Goal: Task Accomplishment & Management: Use online tool/utility

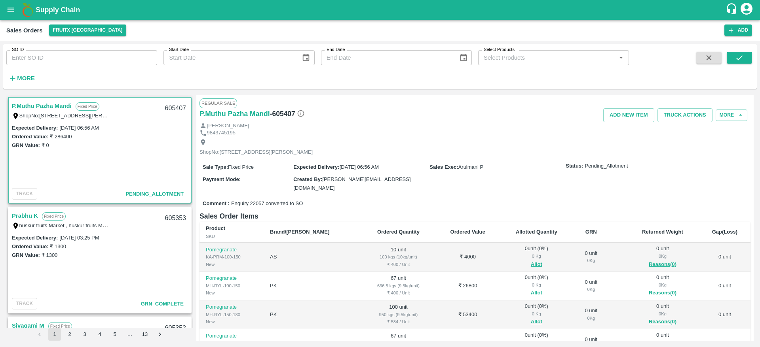
scroll to position [20, 0]
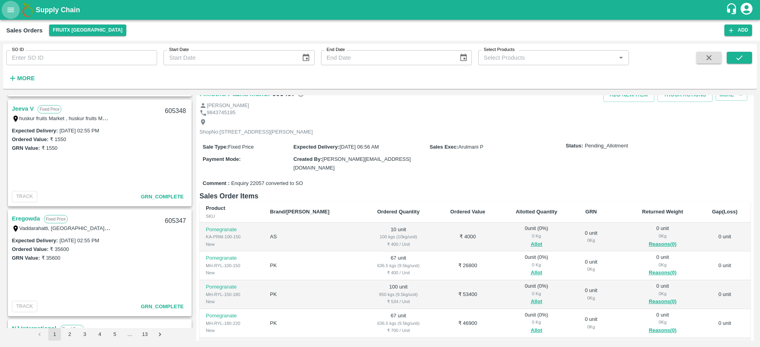
click at [9, 8] on icon "open drawer" at bounding box center [11, 10] width 7 height 4
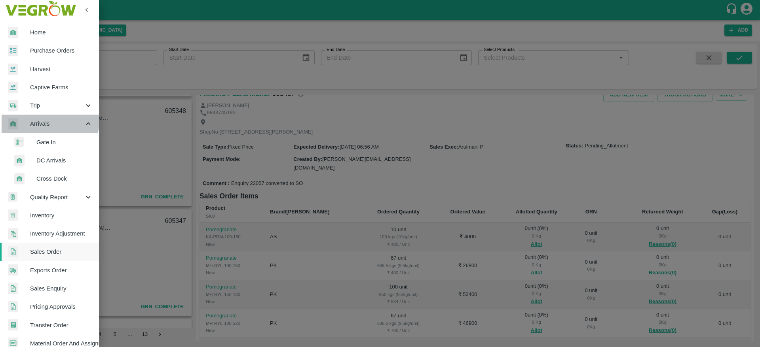
click at [49, 121] on span "Arrivals" at bounding box center [57, 123] width 54 height 9
click at [52, 122] on span "Arrivals" at bounding box center [57, 123] width 54 height 9
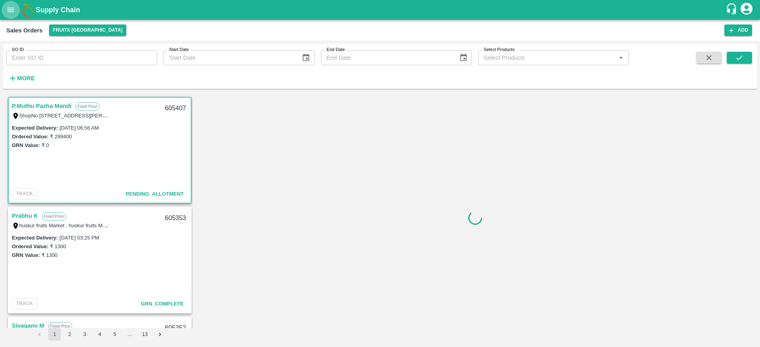
click at [9, 13] on icon "open drawer" at bounding box center [10, 10] width 9 height 9
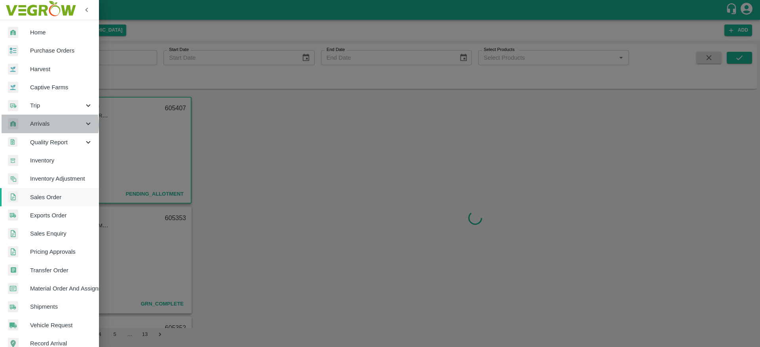
click at [45, 125] on span "Arrivals" at bounding box center [57, 123] width 54 height 9
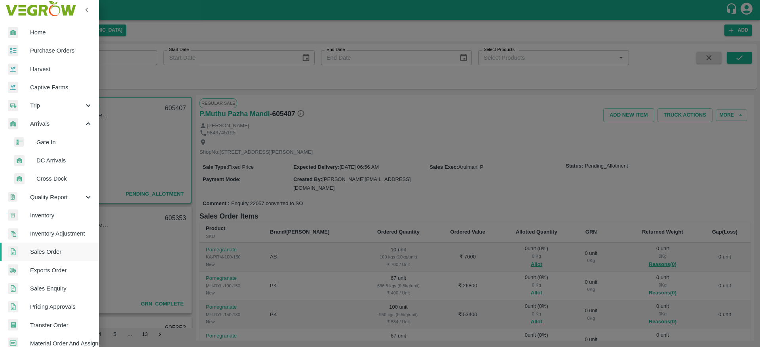
click at [55, 160] on span "DC Arrivals" at bounding box center [64, 160] width 56 height 9
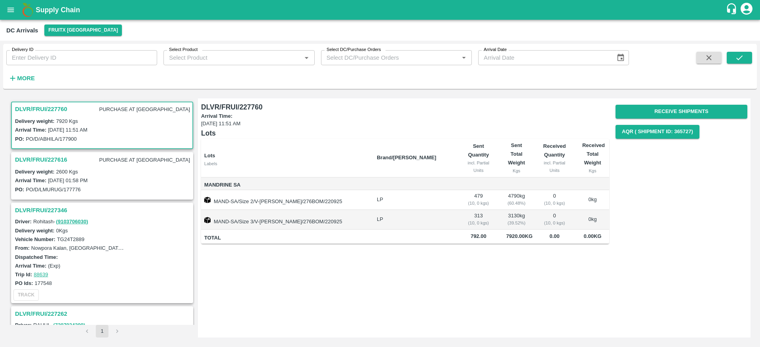
click at [49, 104] on h3 "DLVR/FRUI/227760" at bounding box center [41, 109] width 52 height 10
click at [47, 110] on h3 "DLVR/FRUI/227760" at bounding box center [41, 109] width 52 height 10
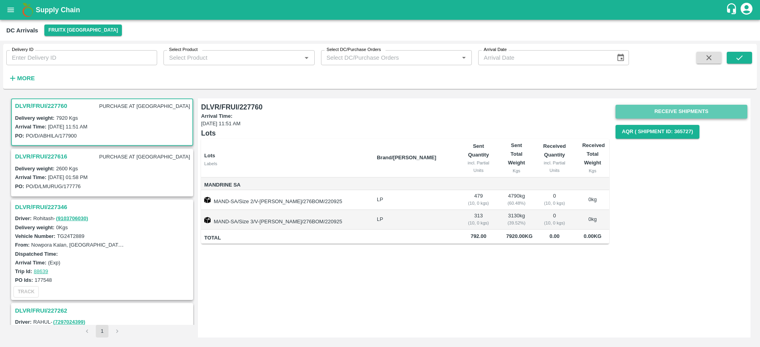
click at [682, 113] on button "Receive Shipments" at bounding box center [681, 112] width 132 height 14
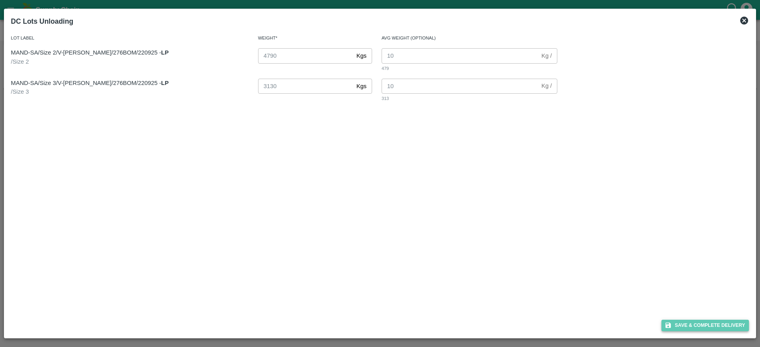
click at [687, 327] on button "Save & Complete Delivery" at bounding box center [705, 325] width 88 height 11
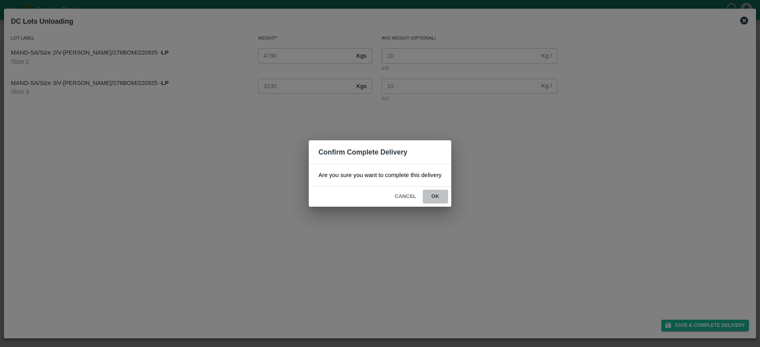
click at [433, 198] on button "ok" at bounding box center [434, 197] width 25 height 14
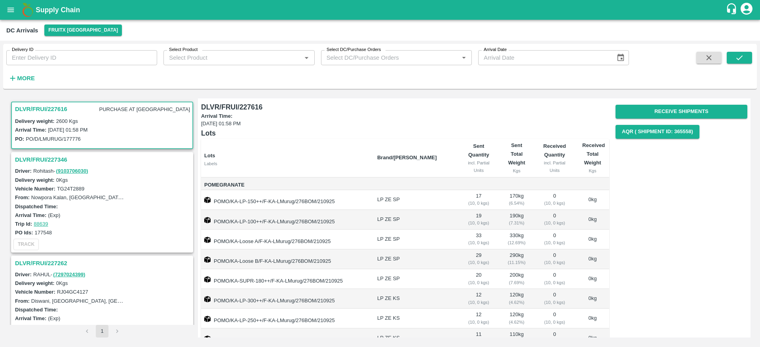
click at [53, 105] on h3 "DLVR/FRUI/227616" at bounding box center [41, 109] width 52 height 10
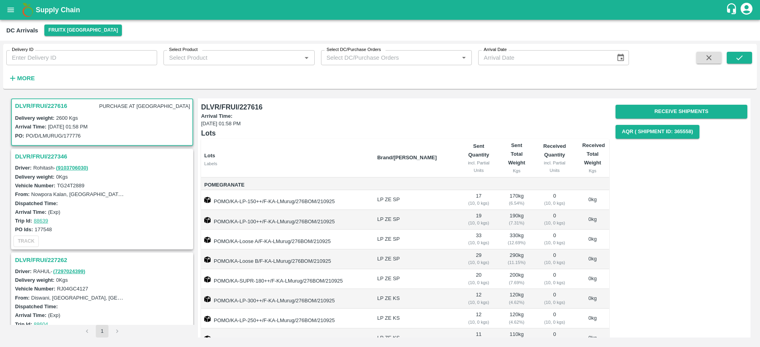
click at [53, 105] on h3 "DLVR/FRUI/227616" at bounding box center [41, 106] width 52 height 10
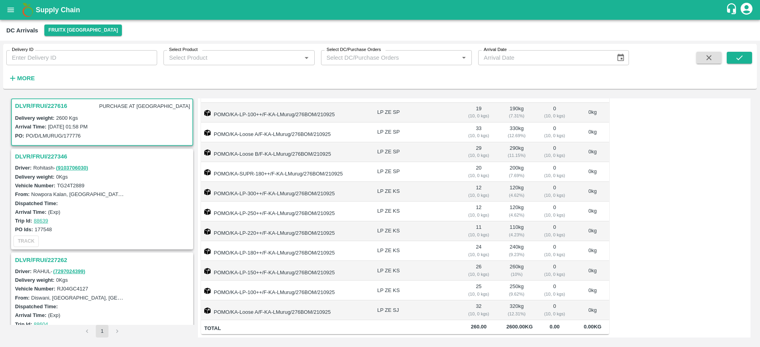
scroll to position [0, 0]
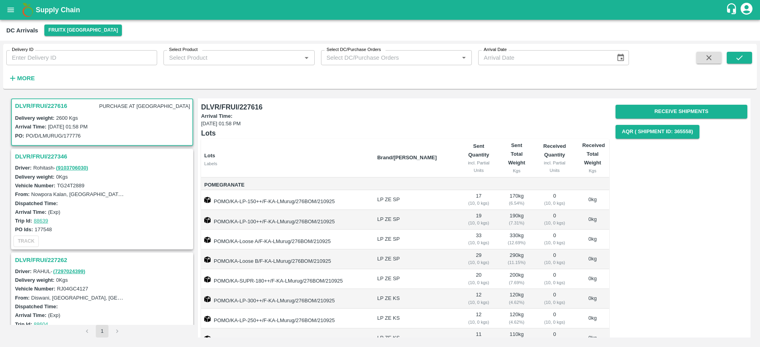
click at [24, 107] on h3 "DLVR/FRUI/227616" at bounding box center [41, 106] width 52 height 10
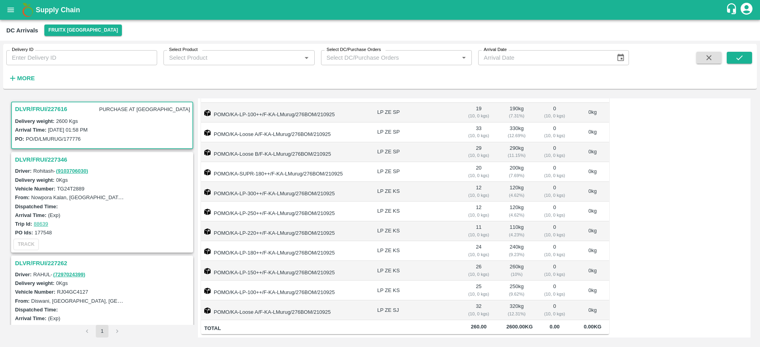
click at [42, 155] on h3 "DLVR/FRUI/227346" at bounding box center [103, 160] width 176 height 10
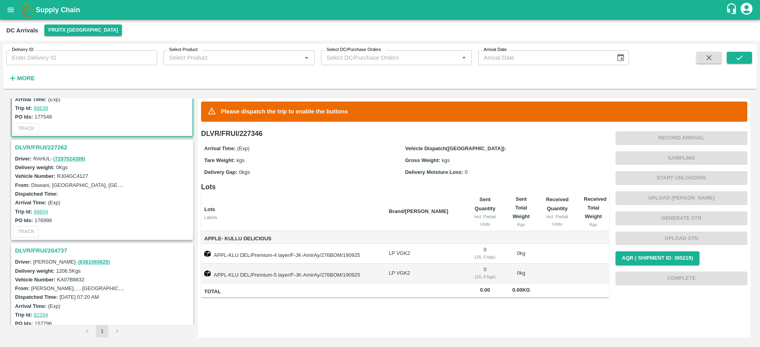
scroll to position [117, 0]
click at [49, 149] on h3 "DLVR/FRUI/227262" at bounding box center [103, 146] width 176 height 10
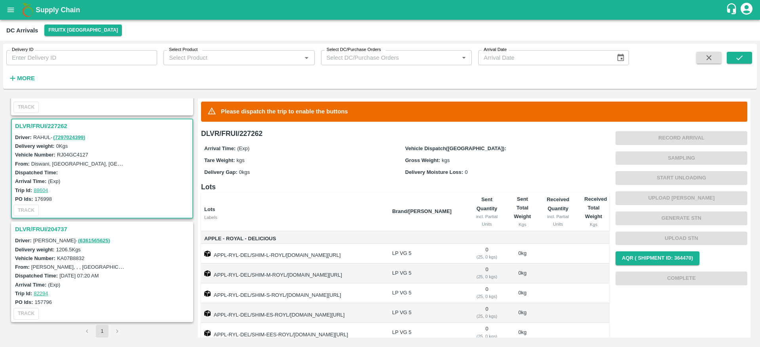
scroll to position [62, 0]
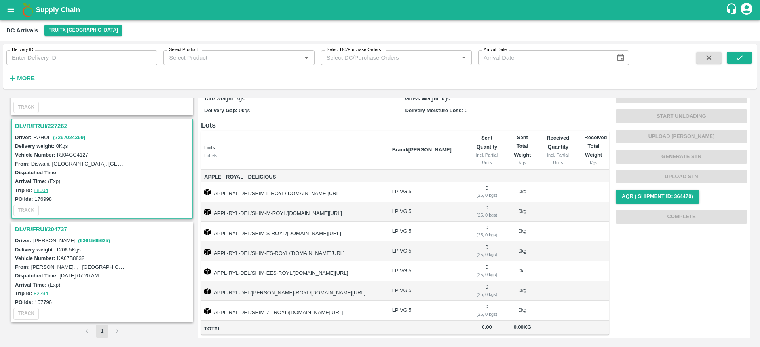
click at [56, 125] on h3 "DLVR/FRUI/227262" at bounding box center [103, 126] width 176 height 10
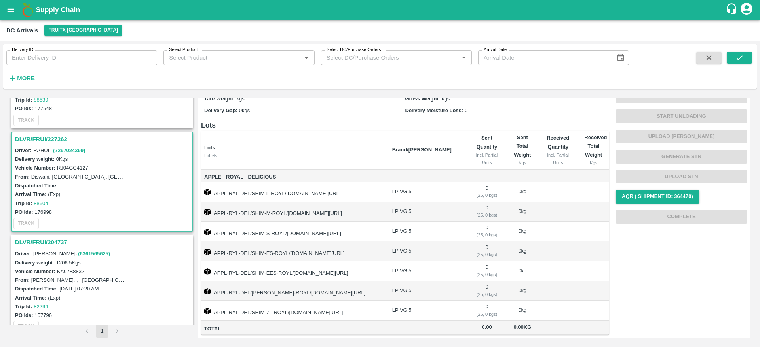
scroll to position [0, 0]
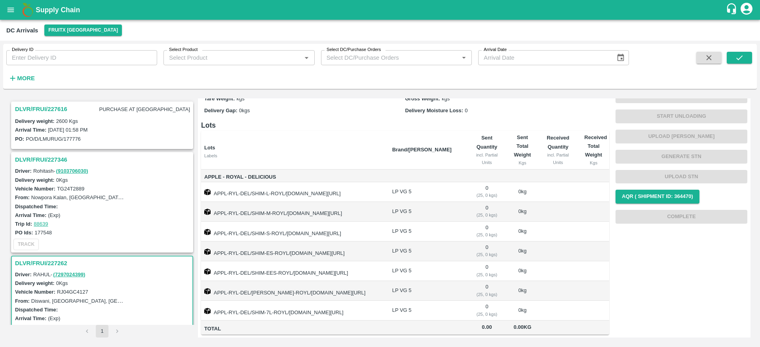
click at [48, 104] on h3 "DLVR/FRUI/227616" at bounding box center [41, 109] width 52 height 10
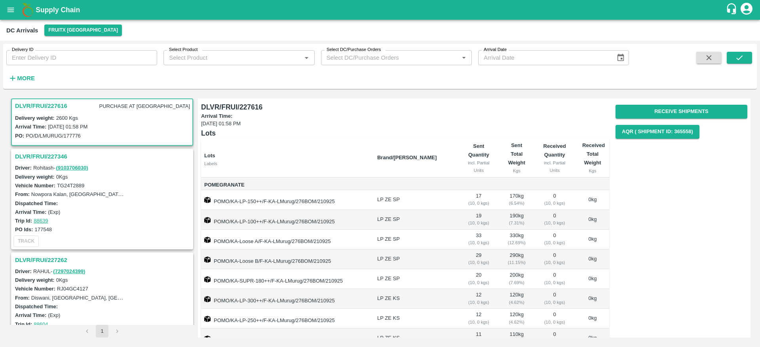
click at [455, 133] on h6 "Lots" at bounding box center [405, 133] width 408 height 11
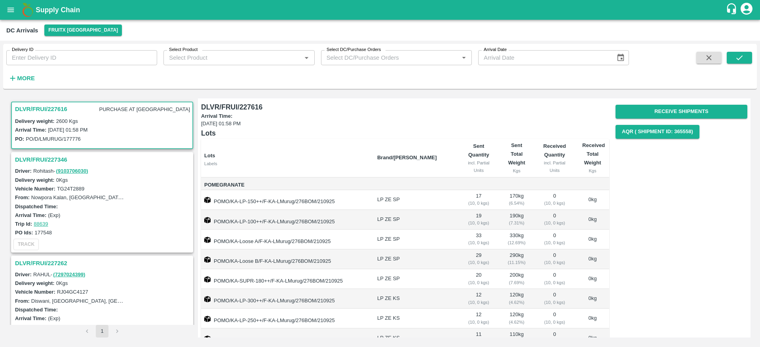
click at [49, 11] on b "Supply Chain" at bounding box center [58, 10] width 44 height 8
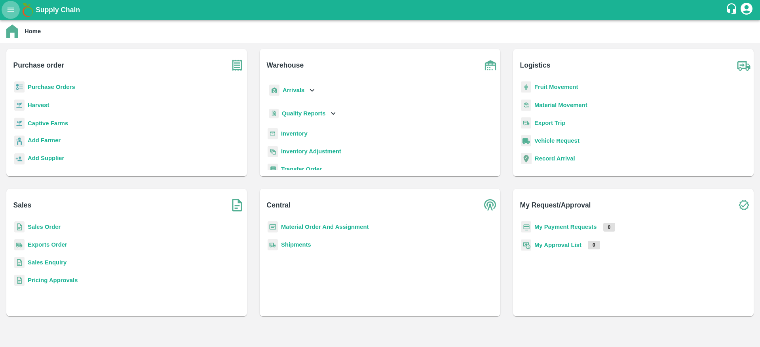
click at [9, 10] on icon "open drawer" at bounding box center [11, 10] width 7 height 4
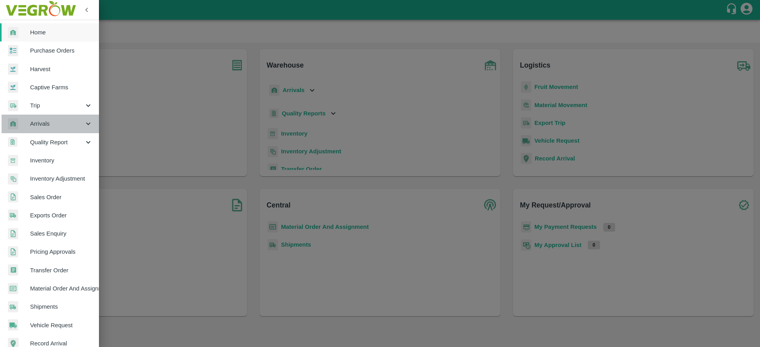
click at [51, 126] on span "Arrivals" at bounding box center [57, 123] width 54 height 9
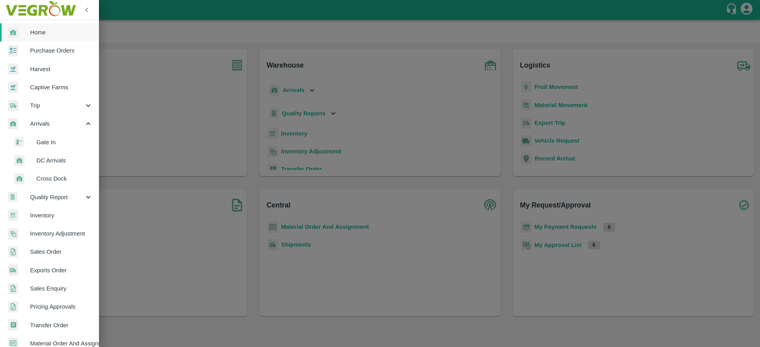
click at [63, 155] on li "DC Arrivals" at bounding box center [52, 161] width 93 height 18
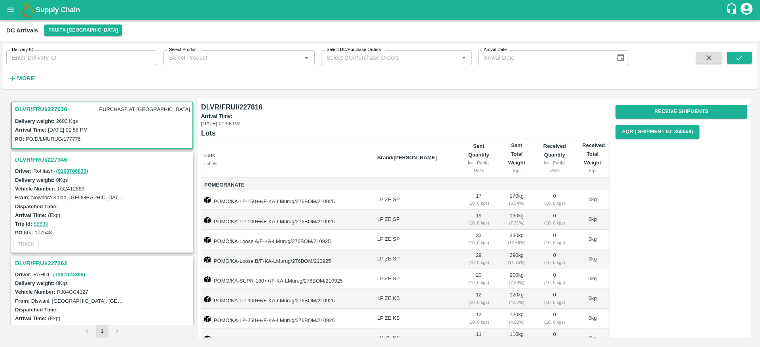
click at [33, 157] on h3 "DLVR/FRUI/227346" at bounding box center [103, 160] width 176 height 10
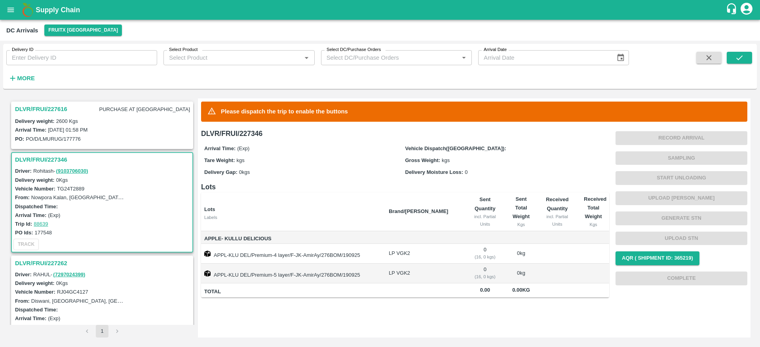
click at [52, 108] on h3 "DLVR/FRUI/227616" at bounding box center [41, 109] width 52 height 10
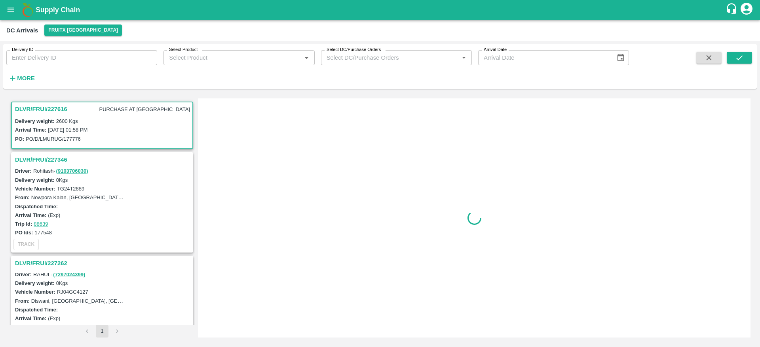
click at [45, 102] on div "DLVR/FRUI/227616 PURCHASE AT DC Delivery weight: 2600 Kgs Arrival Time: [DATE] …" at bounding box center [102, 125] width 182 height 47
click at [45, 110] on h3 "DLVR/FRUI/227616" at bounding box center [41, 109] width 52 height 10
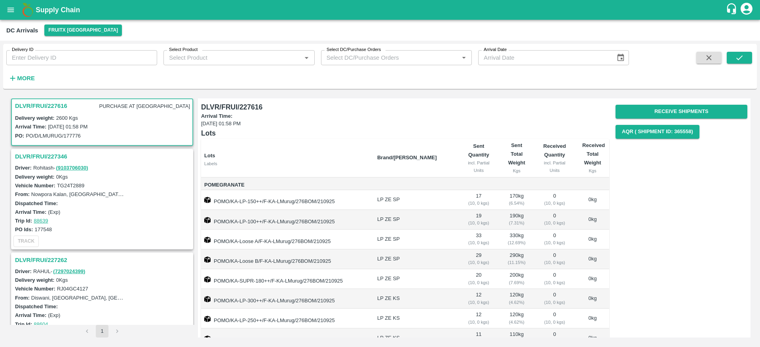
scroll to position [116, 0]
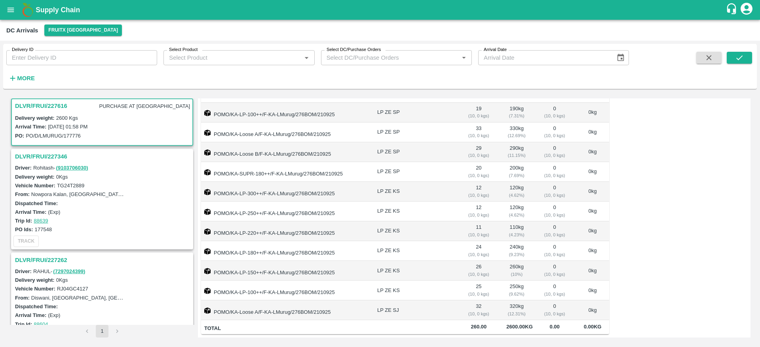
click at [31, 152] on h3 "DLVR/FRUI/227346" at bounding box center [103, 157] width 176 height 10
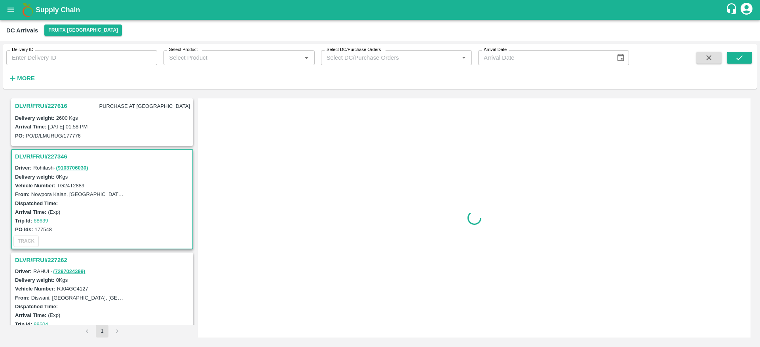
scroll to position [54, 0]
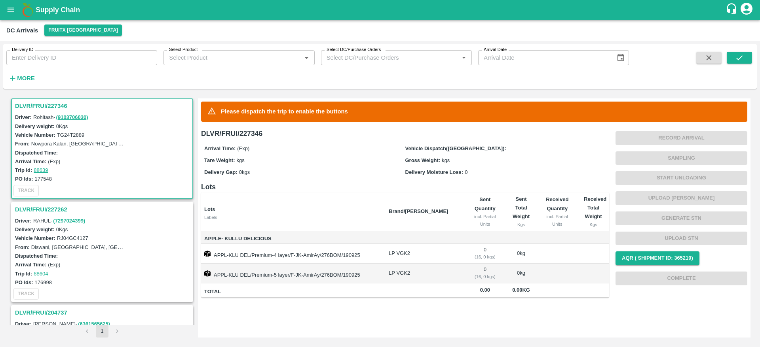
click at [50, 206] on h3 "DLVR/FRUI/227262" at bounding box center [103, 210] width 176 height 10
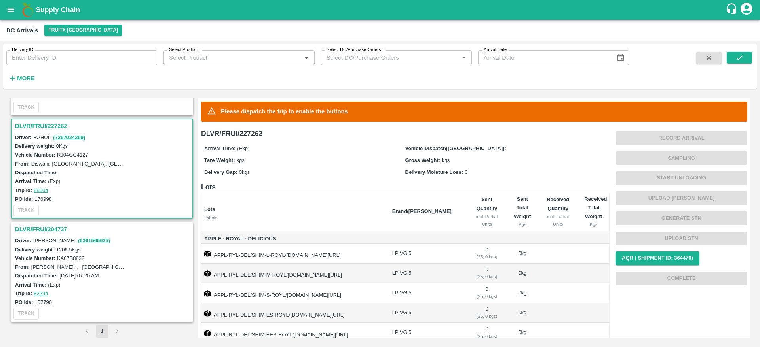
scroll to position [62, 0]
